Goal: Find specific page/section: Find specific page/section

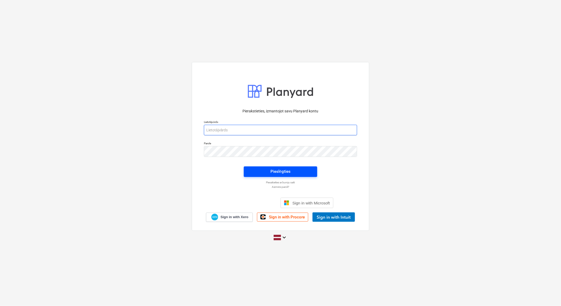
type input "[EMAIL_ADDRESS][DOMAIN_NAME]"
click at [287, 171] on div "Pieslēgties" at bounding box center [280, 171] width 20 height 7
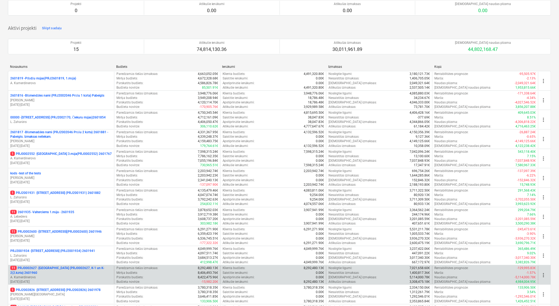
scroll to position [59, 0]
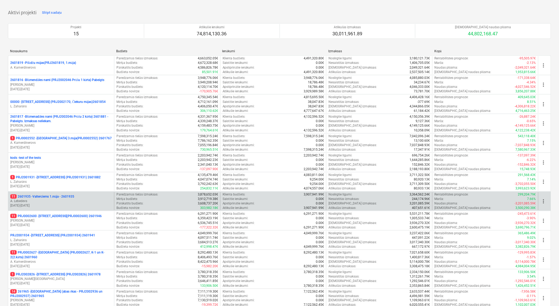
click at [74, 197] on p "11 2601935 - Valterciems 1.māja - 2601935" at bounding box center [42, 197] width 64 height 4
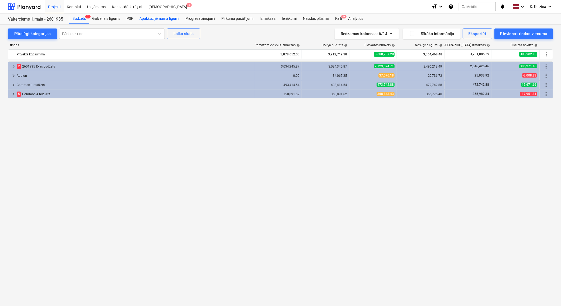
click at [166, 19] on div "Apakšuzņēmuma līgumi" at bounding box center [159, 18] width 46 height 11
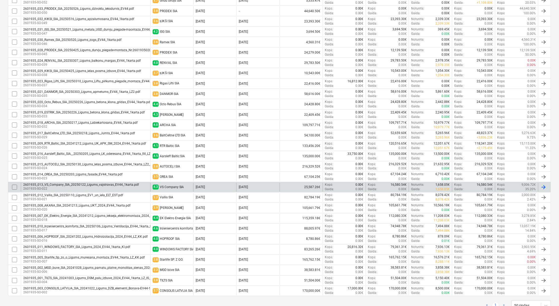
scroll to position [212, 0]
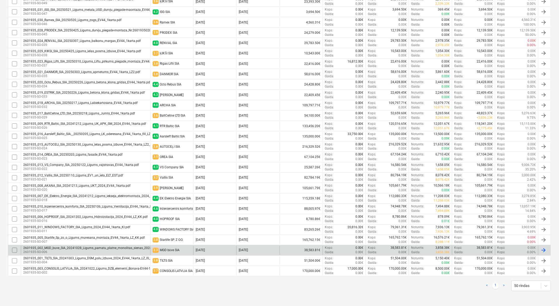
click at [64, 248] on div "2601935_002_MGD_buve_SIA_20241028_Ligums_pamatu_platne_monolitas_sienas_2024_EV…" at bounding box center [106, 249] width 166 height 4
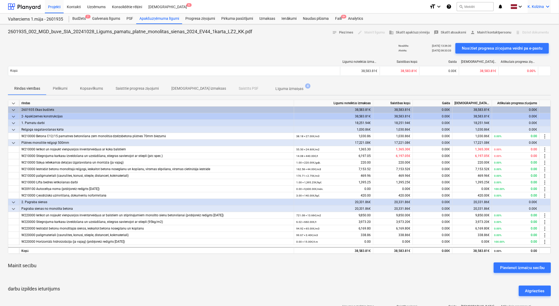
click at [548, 6] on icon "keyboard_arrow_down" at bounding box center [548, 6] width 6 height 6
click at [538, 30] on div "Izlogoties" at bounding box center [535, 29] width 32 height 8
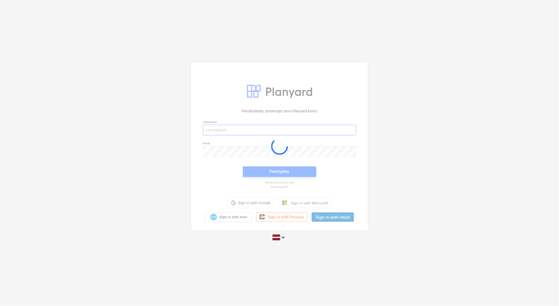
type input "[EMAIL_ADDRESS][DOMAIN_NAME]"
